Goal: Task Accomplishment & Management: Use online tool/utility

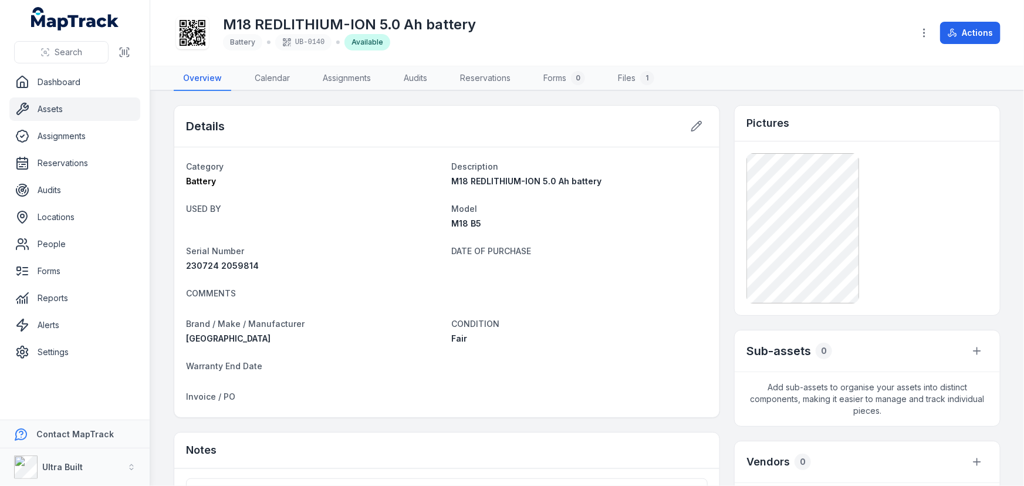
click at [374, 17] on h1 "M18 REDLITHIUM-ION 5.0 Ah battery" at bounding box center [349, 24] width 253 height 19
click at [374, 16] on h1 "M18 REDLITHIUM-ION 5.0 Ah battery" at bounding box center [349, 24] width 253 height 19
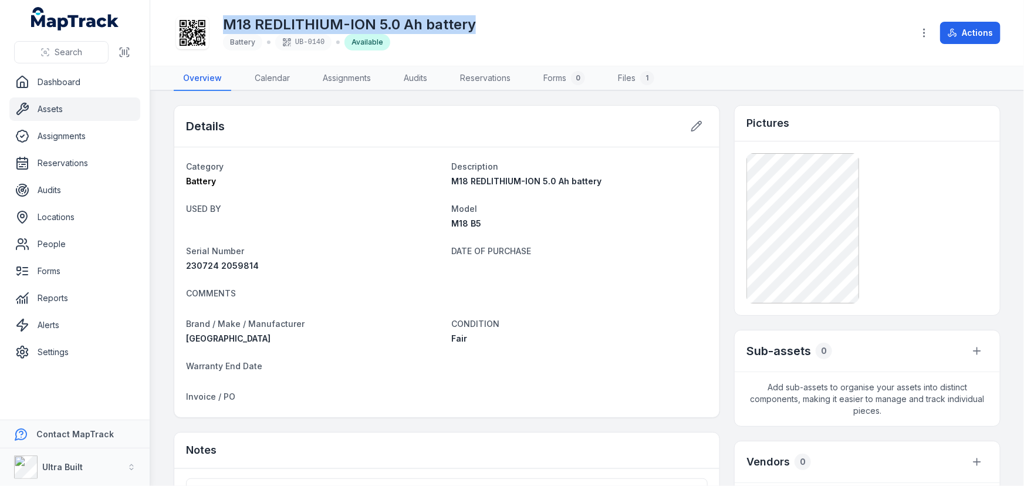
click at [374, 16] on h1 "M18 REDLITHIUM-ION 5.0 Ah battery" at bounding box center [349, 24] width 253 height 19
copy h1 "M18 REDLITHIUM-ION 5.0 Ah battery"
click at [48, 106] on link "Assets" at bounding box center [74, 108] width 131 height 23
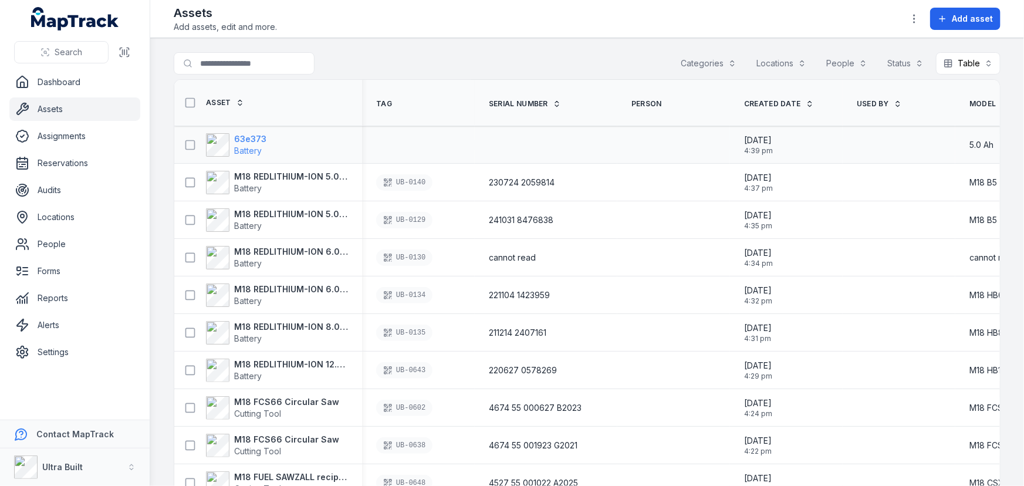
click at [257, 136] on strong "63e373" at bounding box center [250, 139] width 32 height 12
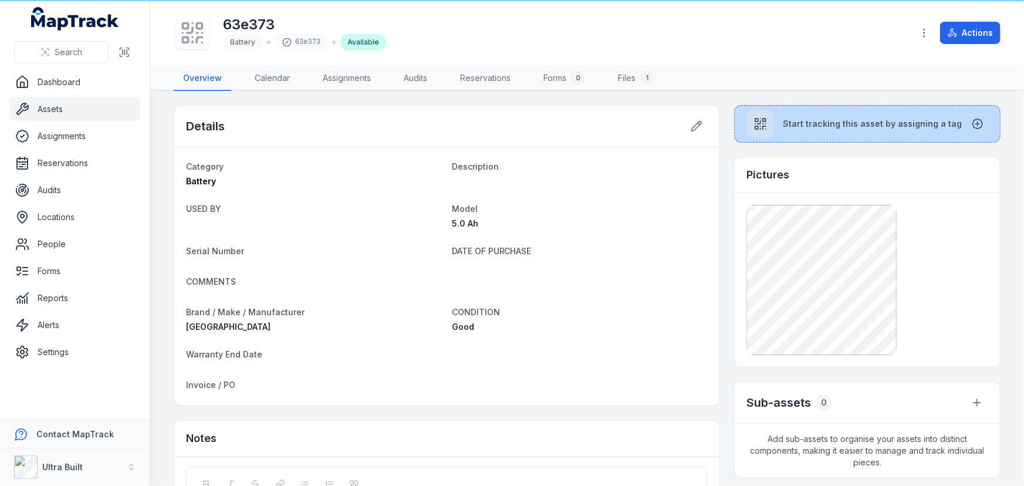
click at [798, 106] on button "Start tracking this asset by assigning a tag" at bounding box center [867, 124] width 266 height 38
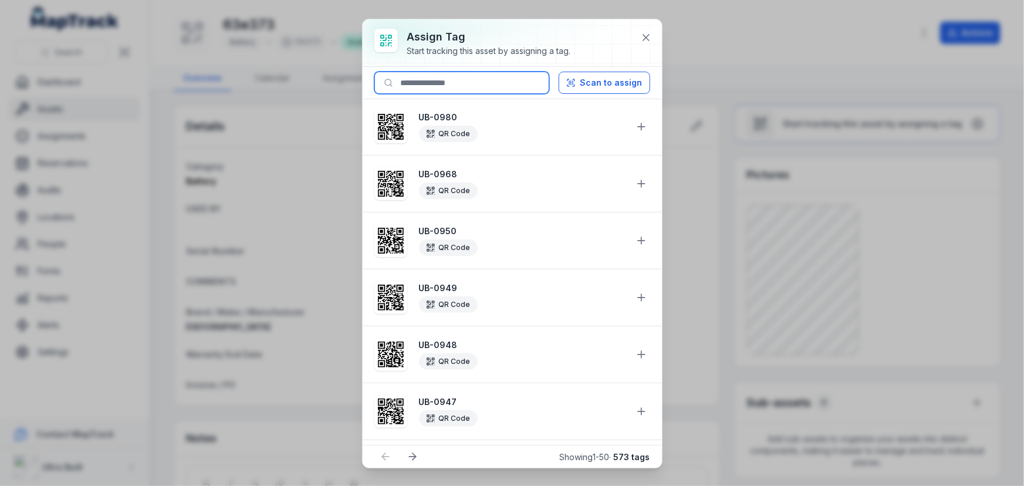
click at [517, 76] on input at bounding box center [461, 83] width 175 height 22
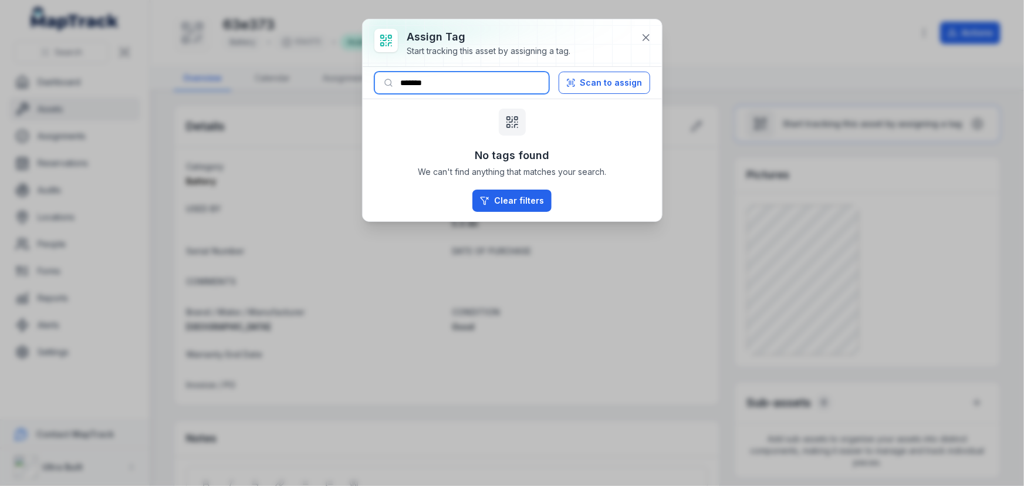
drag, startPoint x: 421, startPoint y: 82, endPoint x: 461, endPoint y: 82, distance: 39.3
click at [461, 82] on input "*******" at bounding box center [461, 83] width 175 height 22
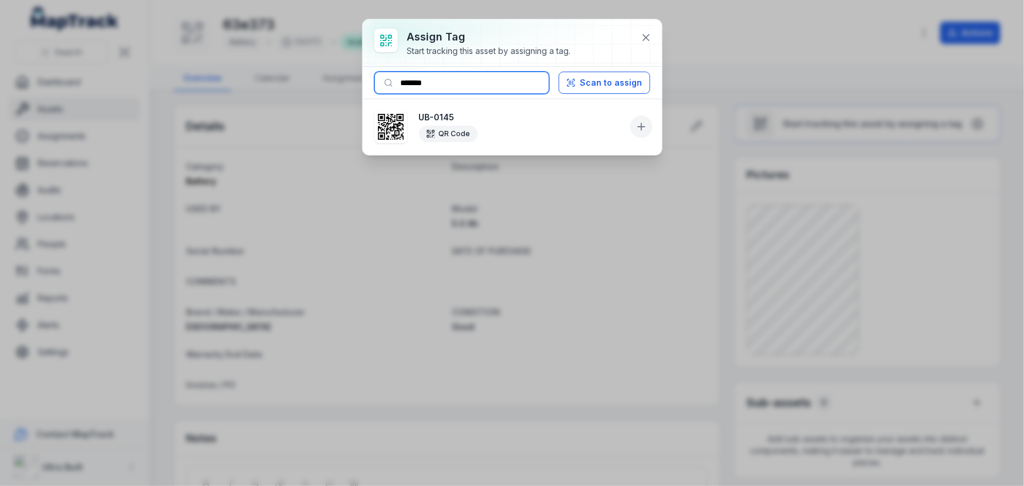
type input "*******"
click at [635, 126] on icon at bounding box center [641, 127] width 12 height 12
